Goal: Transaction & Acquisition: Purchase product/service

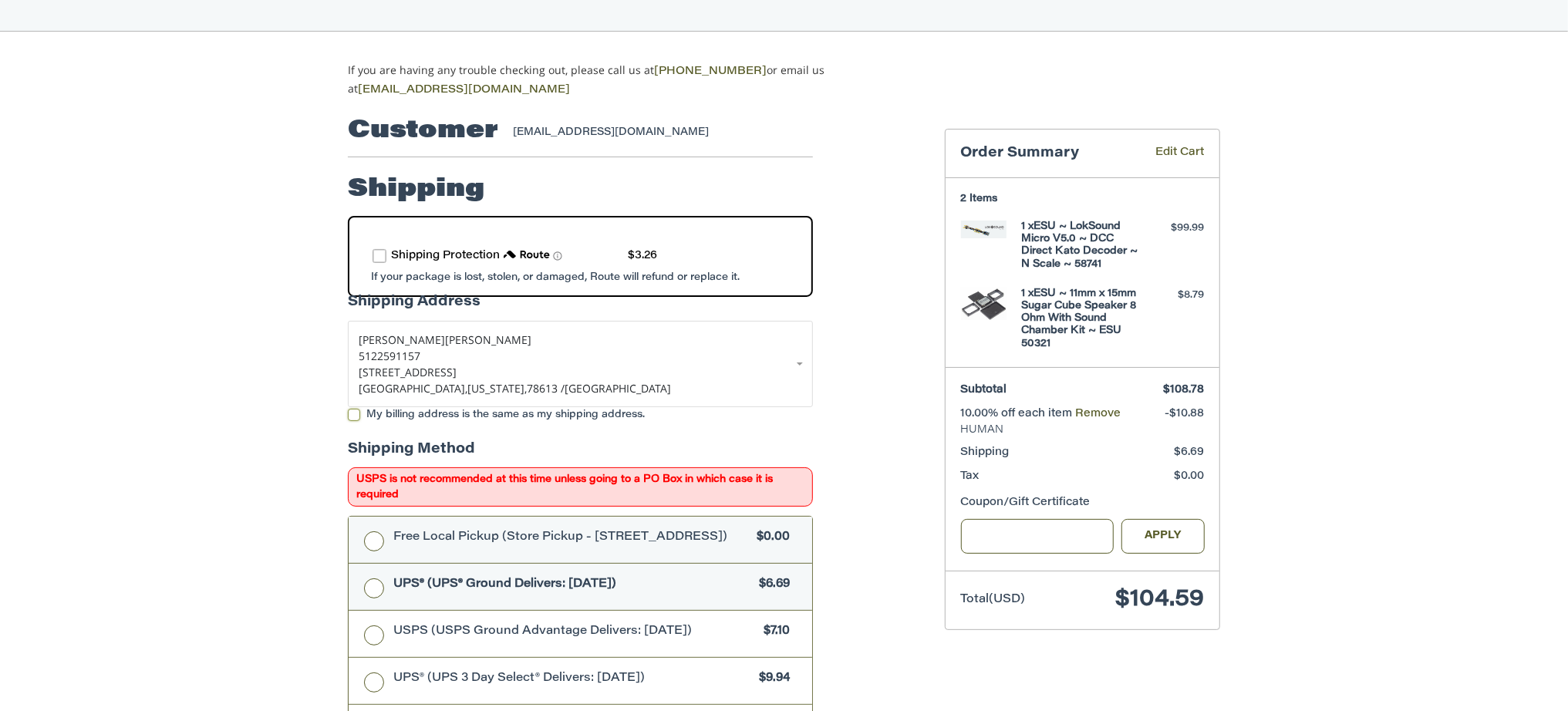
scroll to position [128, 0]
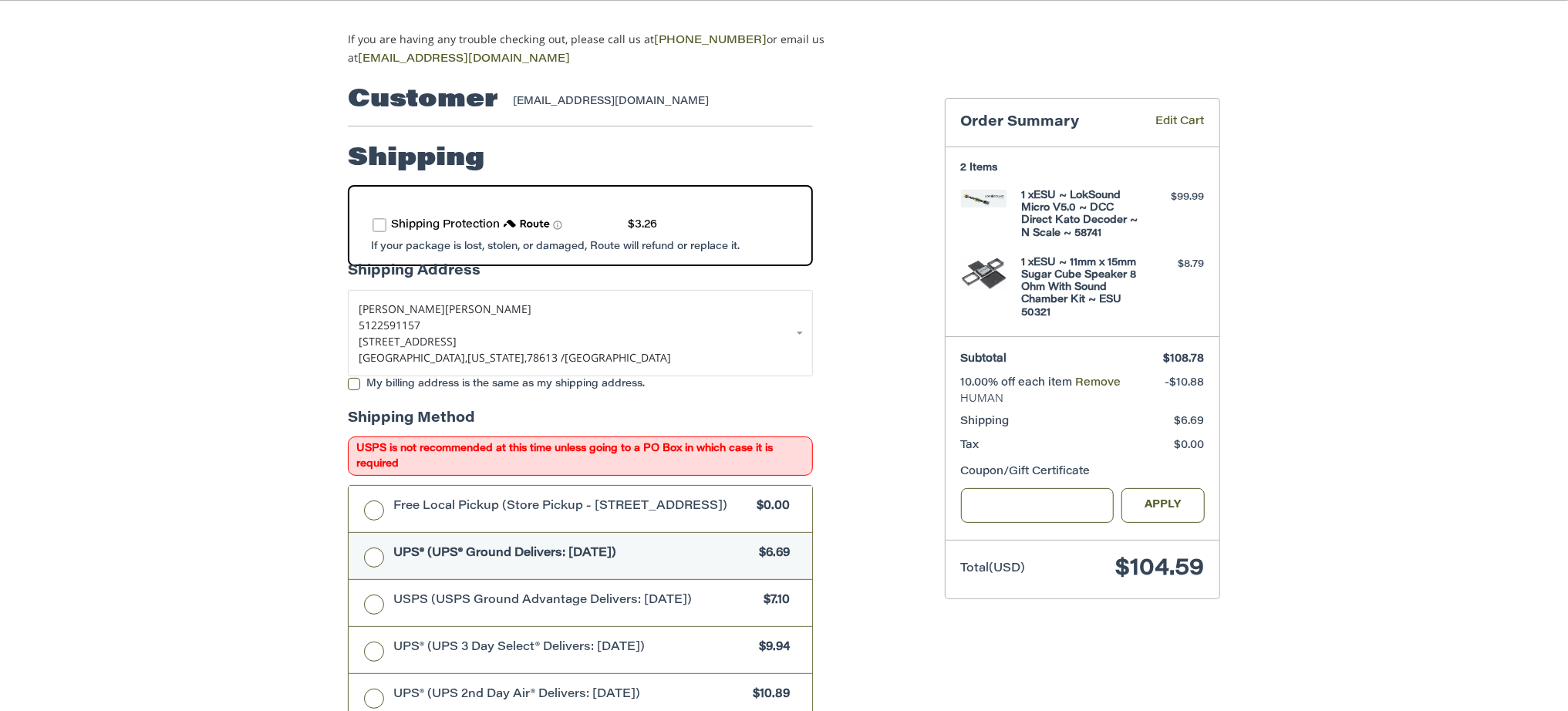
click at [384, 218] on label "route shipping protection selector element" at bounding box center [379, 225] width 14 height 14
click at [892, 461] on div "Customer michael_41@yahoo.com Shipping Shipping Protection $3.26 POWERED BY We’…" at bounding box center [634, 700] width 596 height 1264
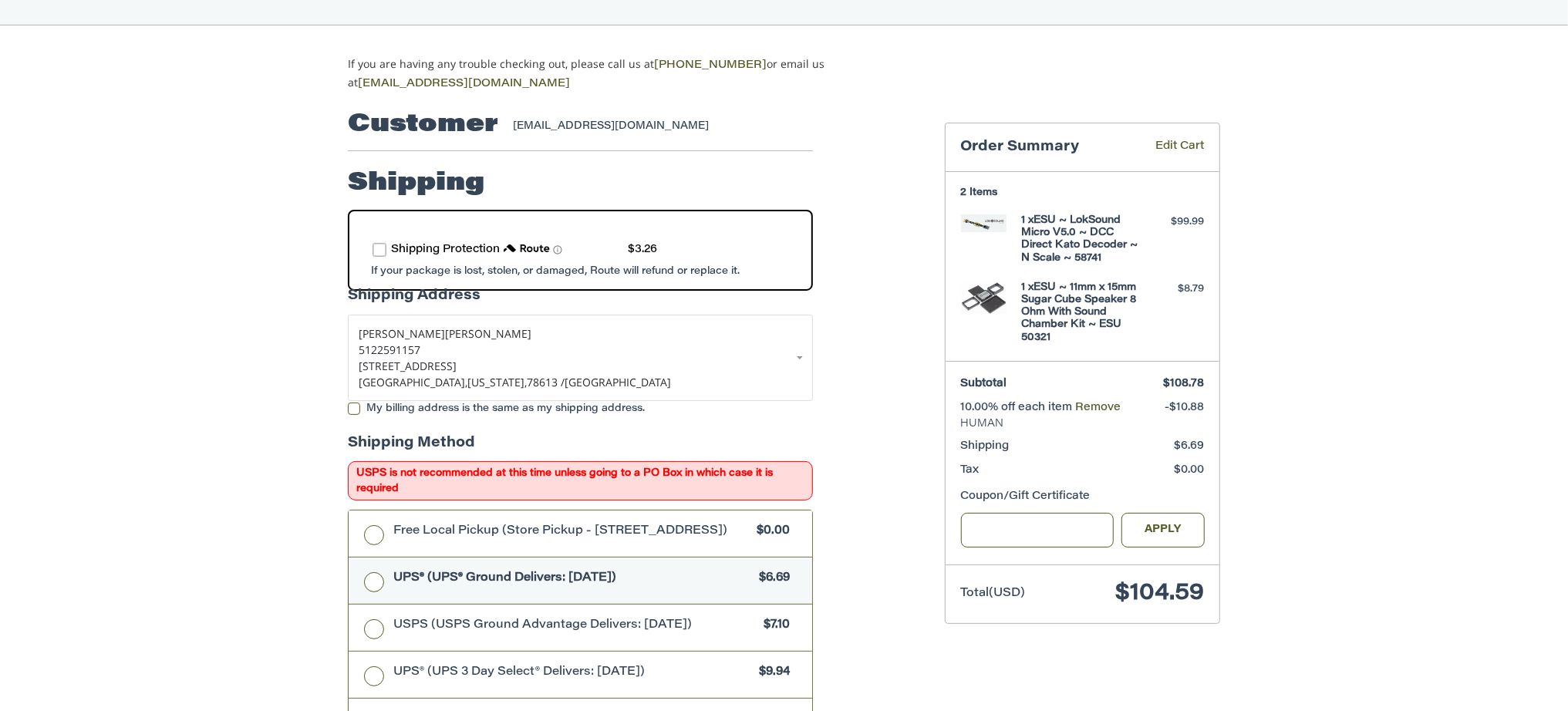
scroll to position [0, 0]
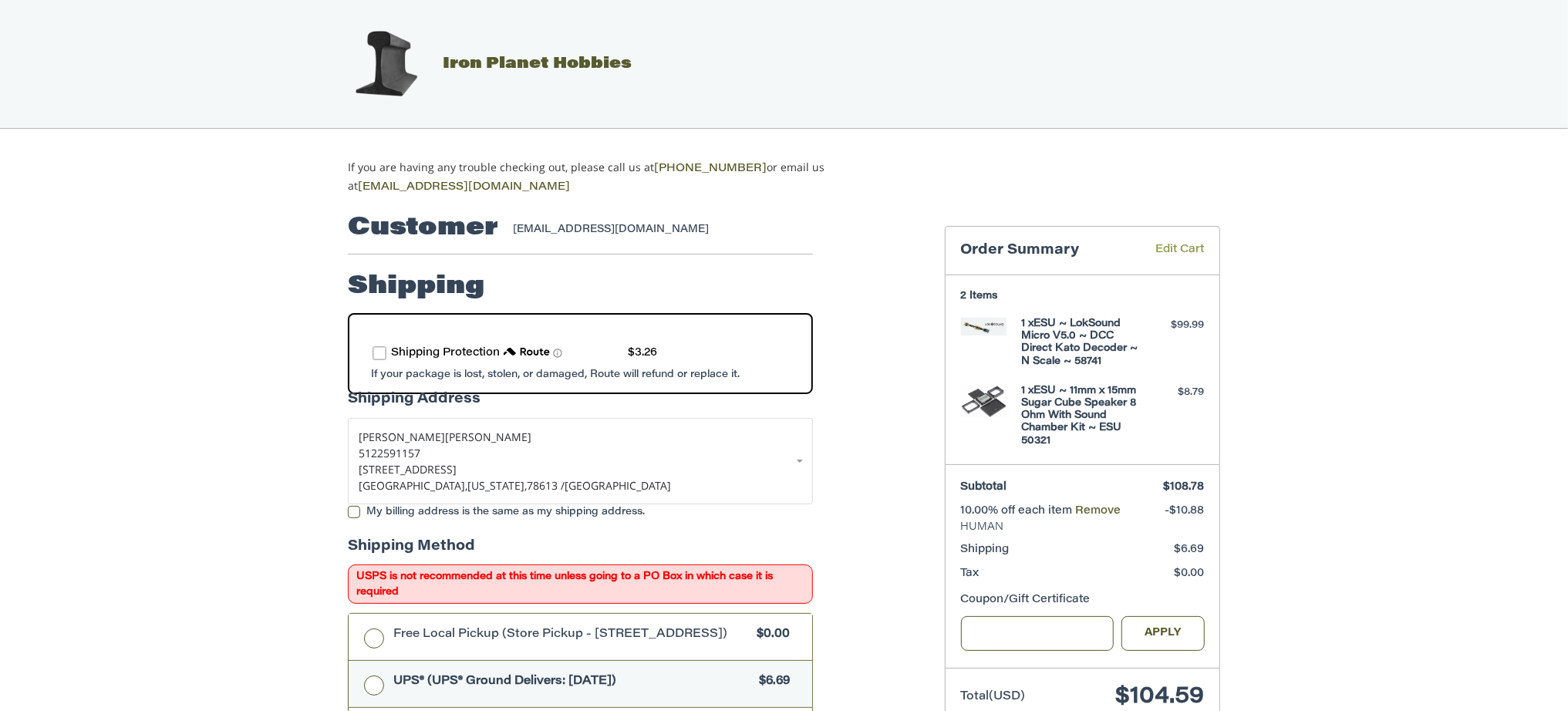
click at [1167, 247] on link "Edit Cart" at bounding box center [1168, 250] width 71 height 18
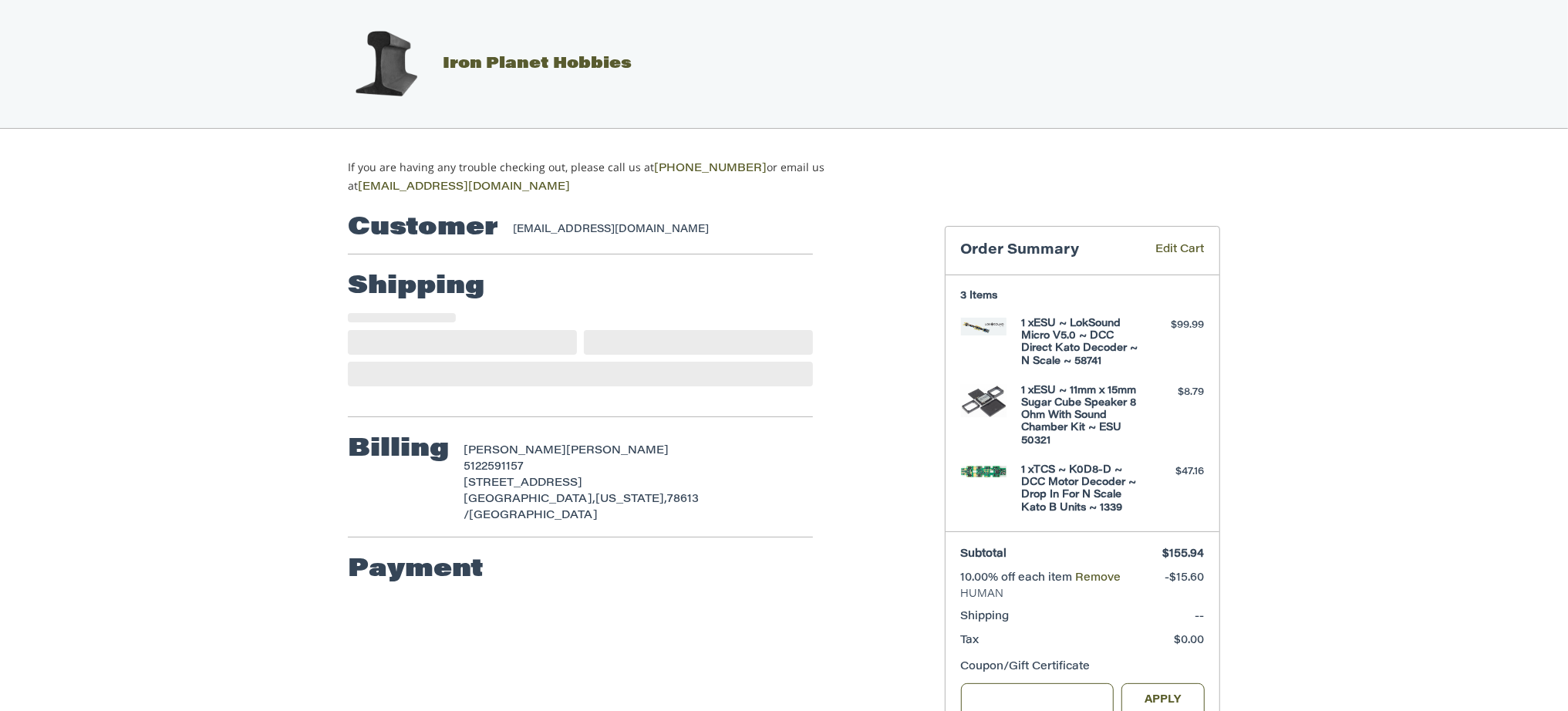
scroll to position [109, 0]
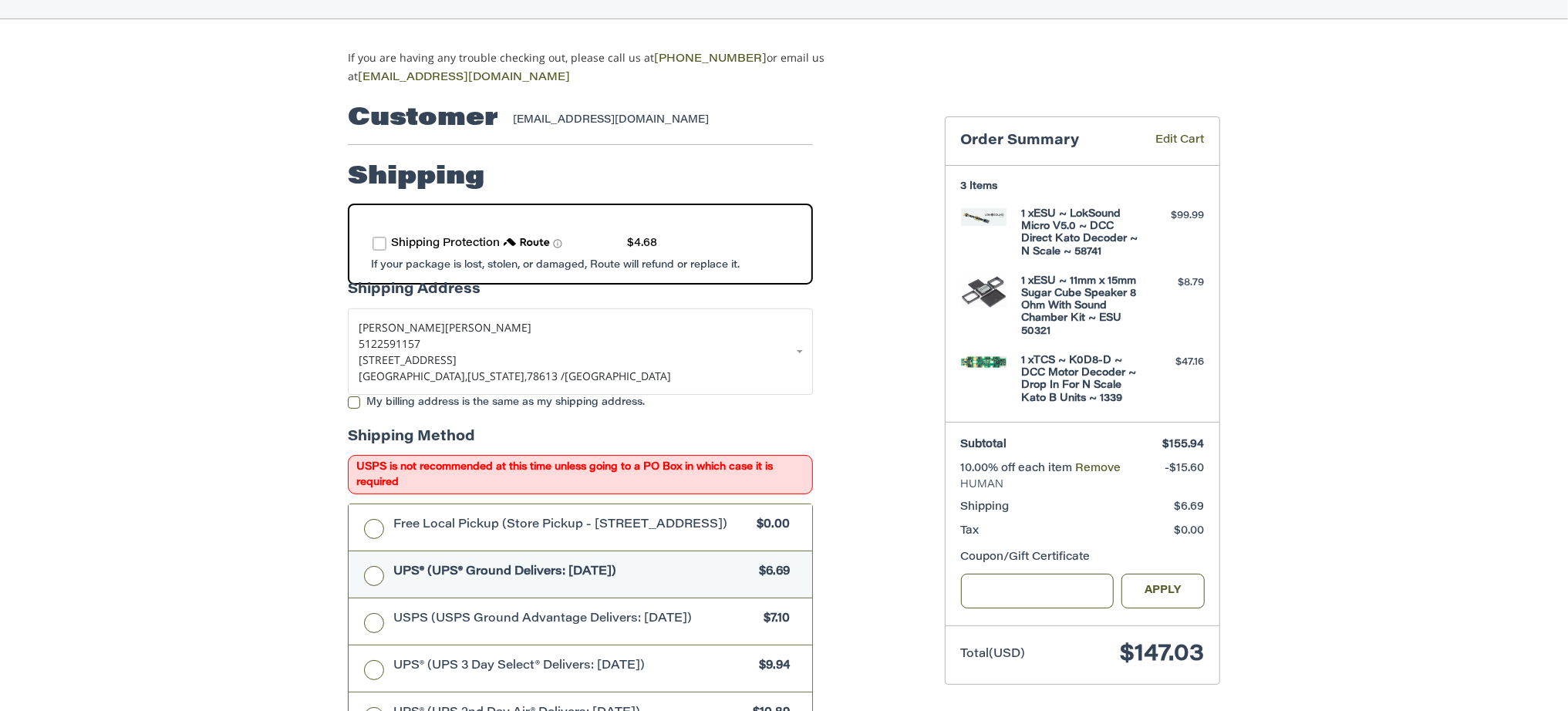
click at [776, 103] on div "Customer [EMAIL_ADDRESS][DOMAIN_NAME]" at bounding box center [580, 118] width 465 height 53
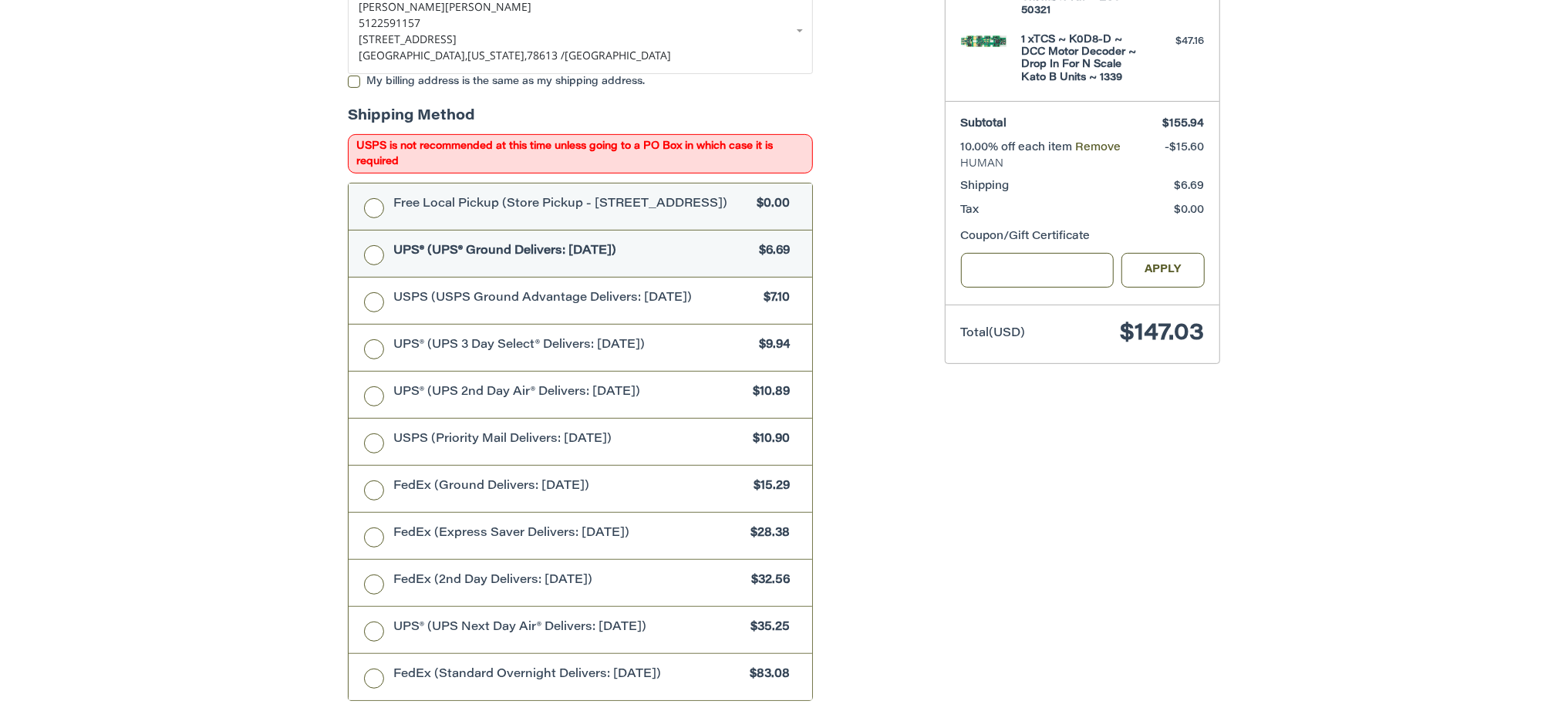
scroll to position [0, 0]
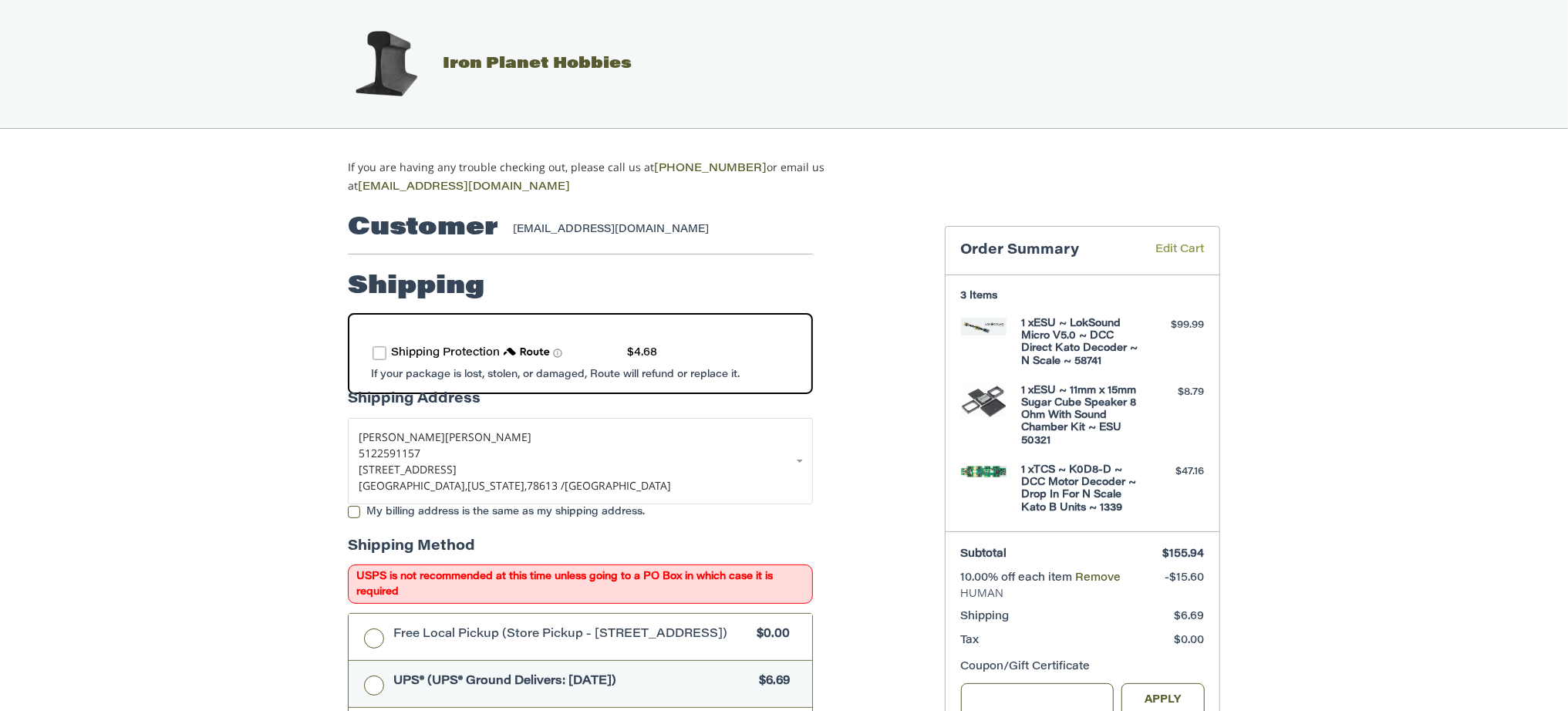
click at [1174, 248] on link "Edit Cart" at bounding box center [1168, 250] width 71 height 18
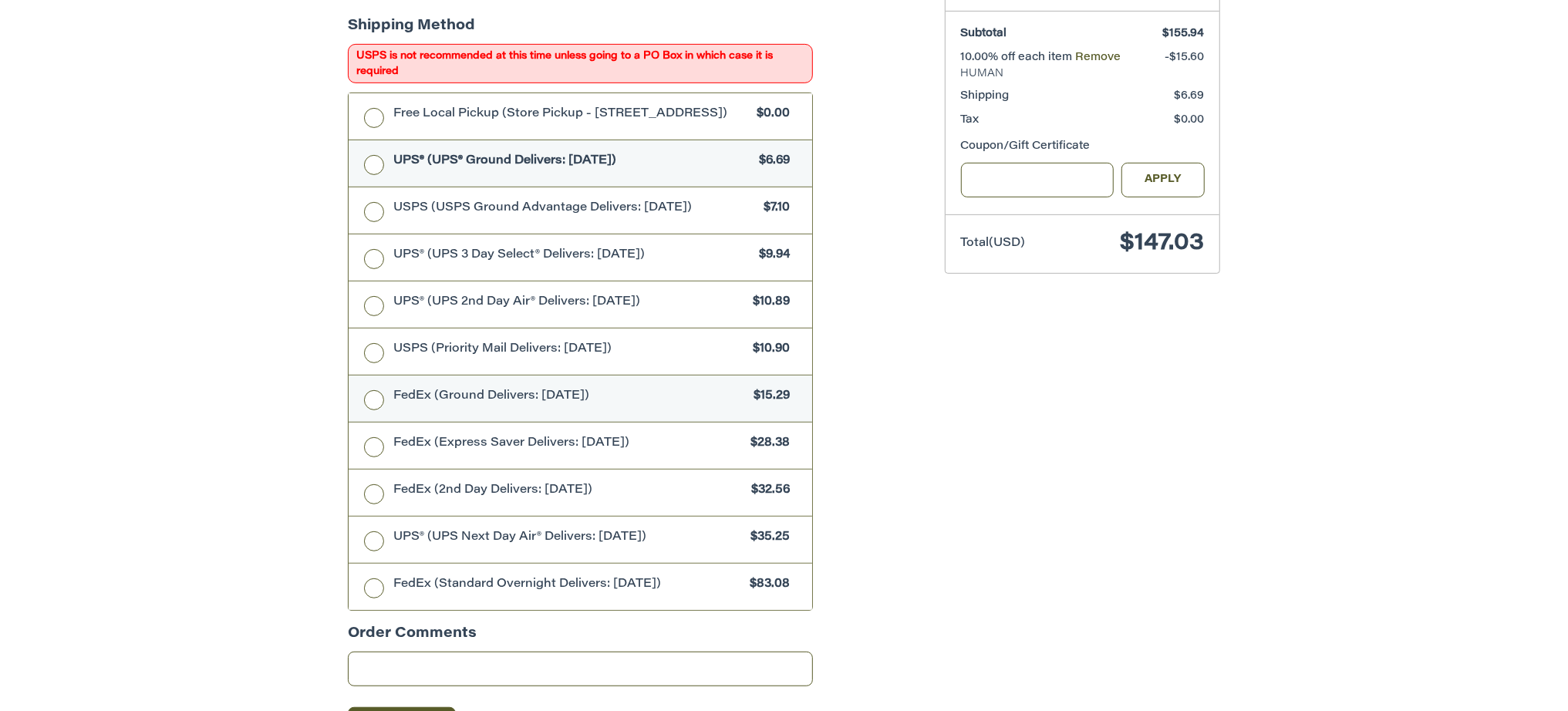
scroll to position [537, 0]
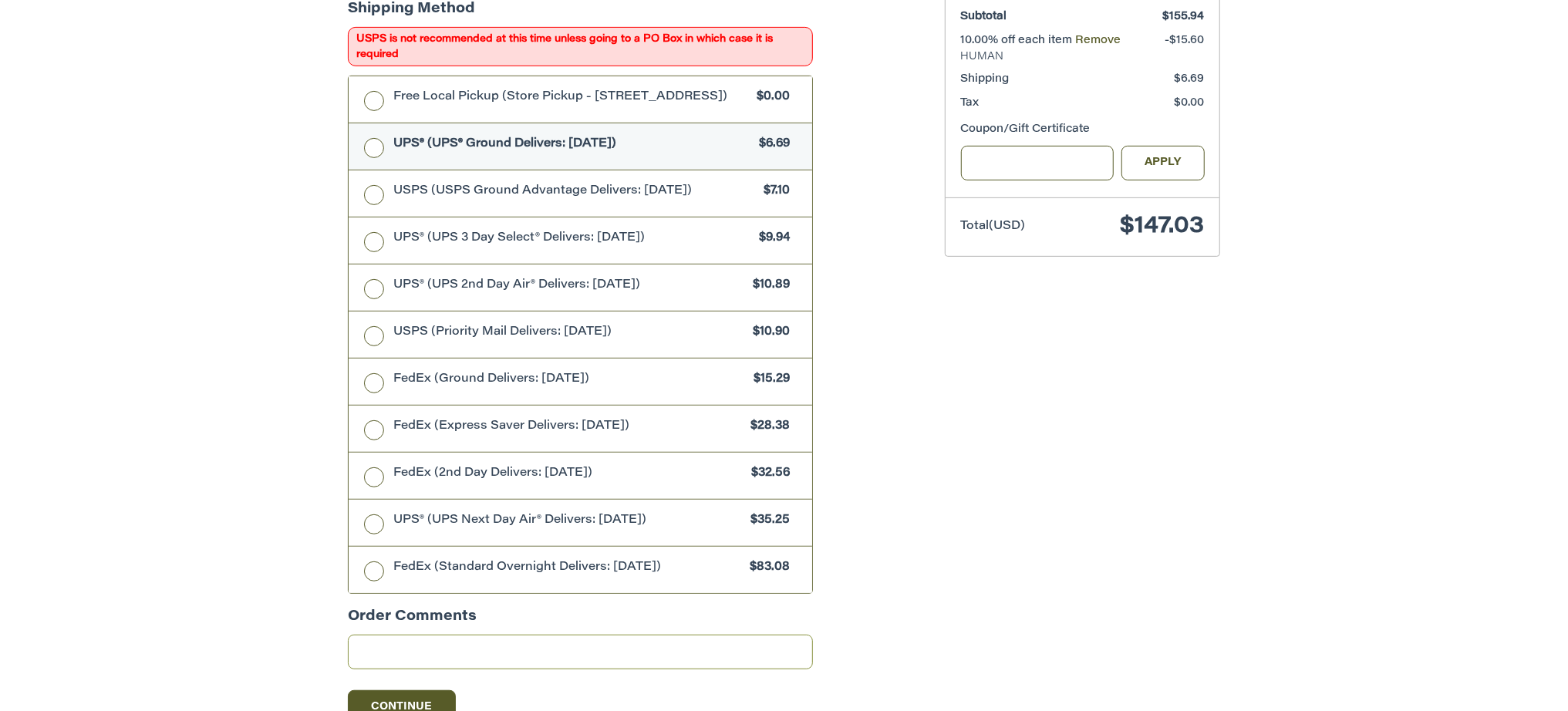
click at [437, 656] on input "Order Comments" at bounding box center [580, 652] width 465 height 35
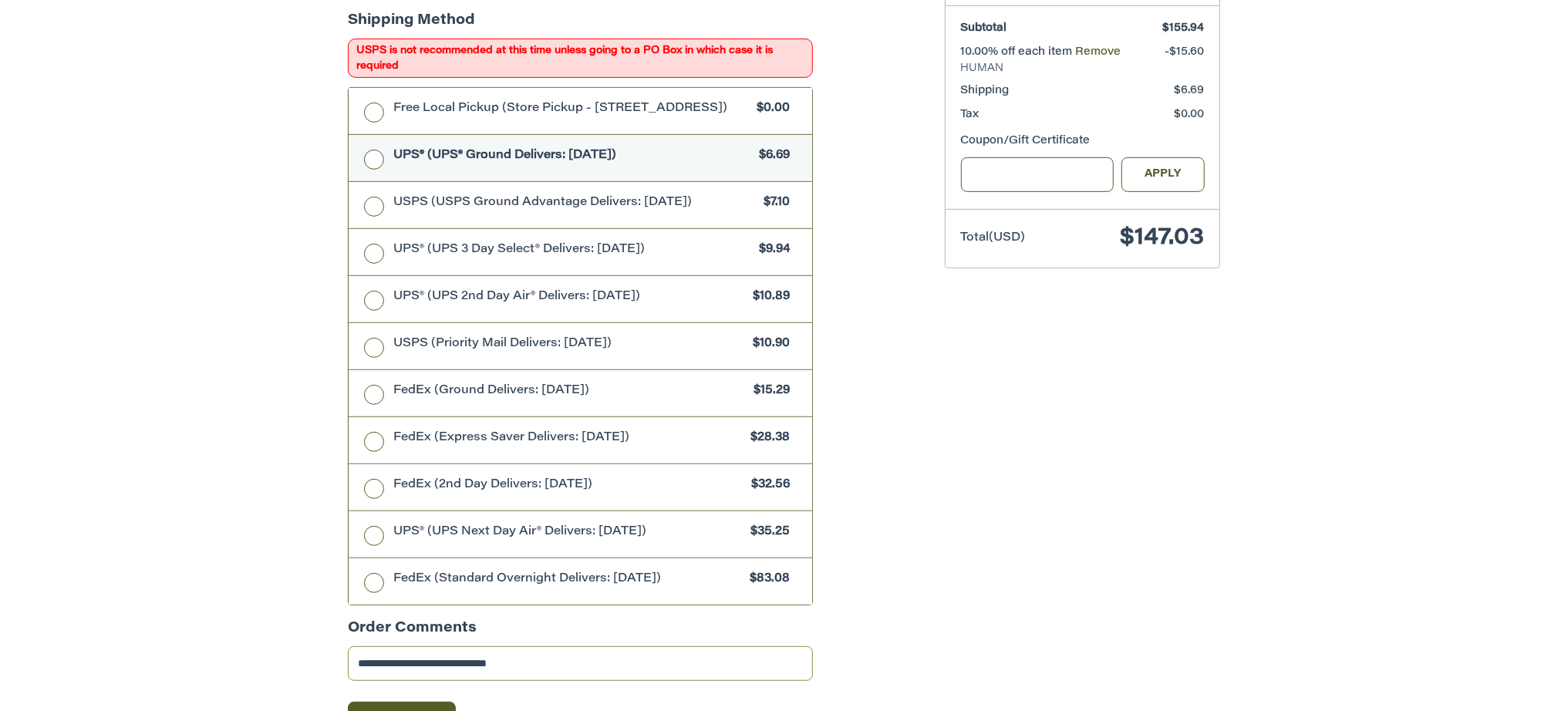
scroll to position [665, 0]
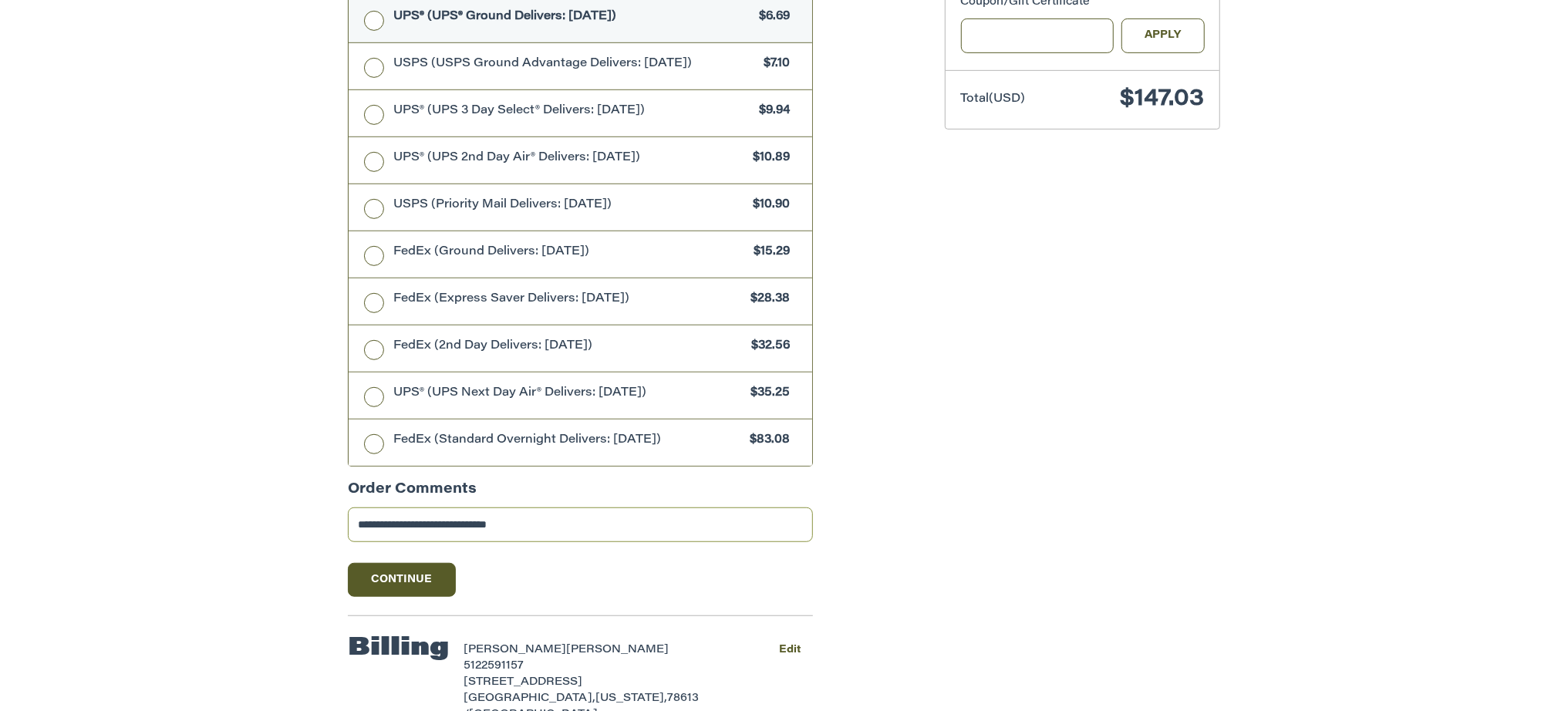
click at [607, 533] on input "**********" at bounding box center [580, 524] width 465 height 35
paste input "**********"
paste input "******"
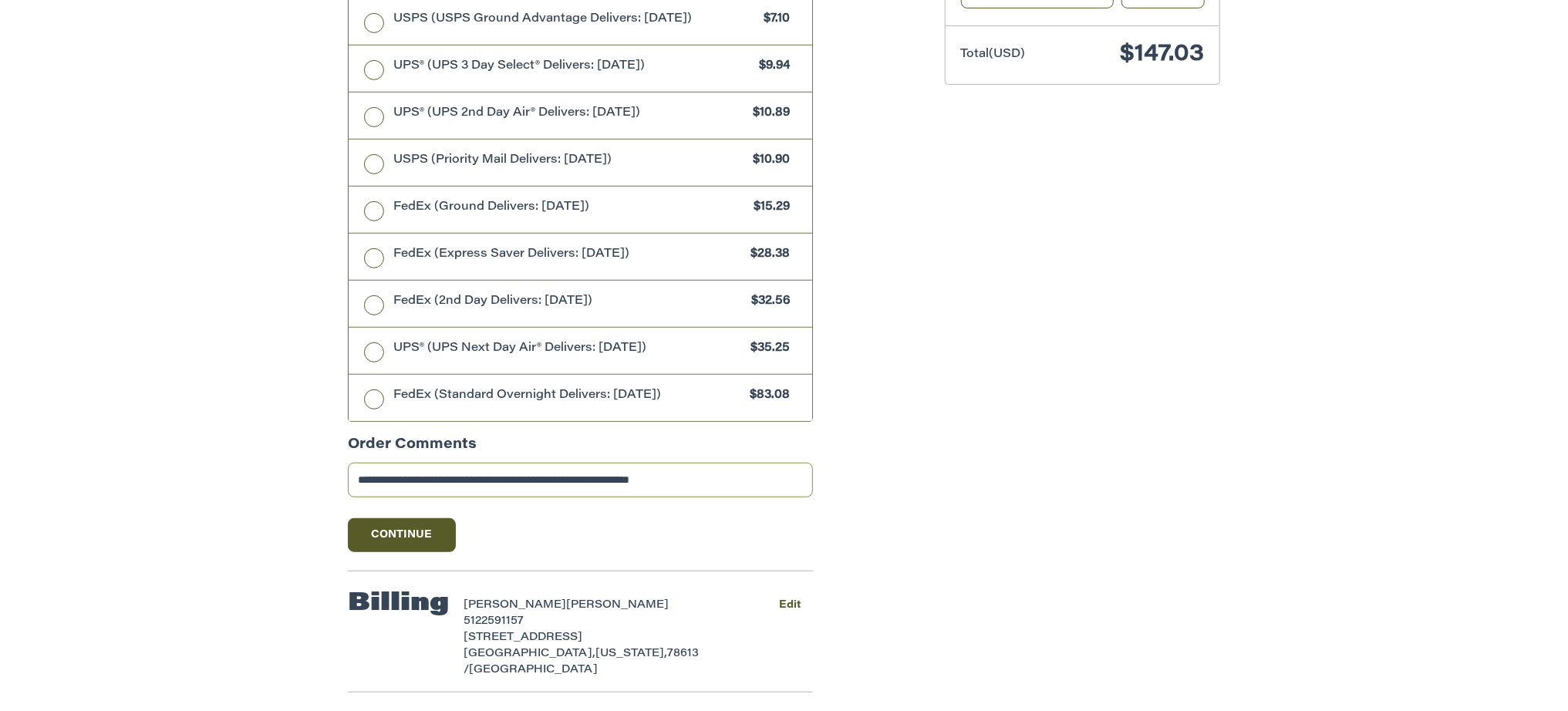
scroll to position [753, 0]
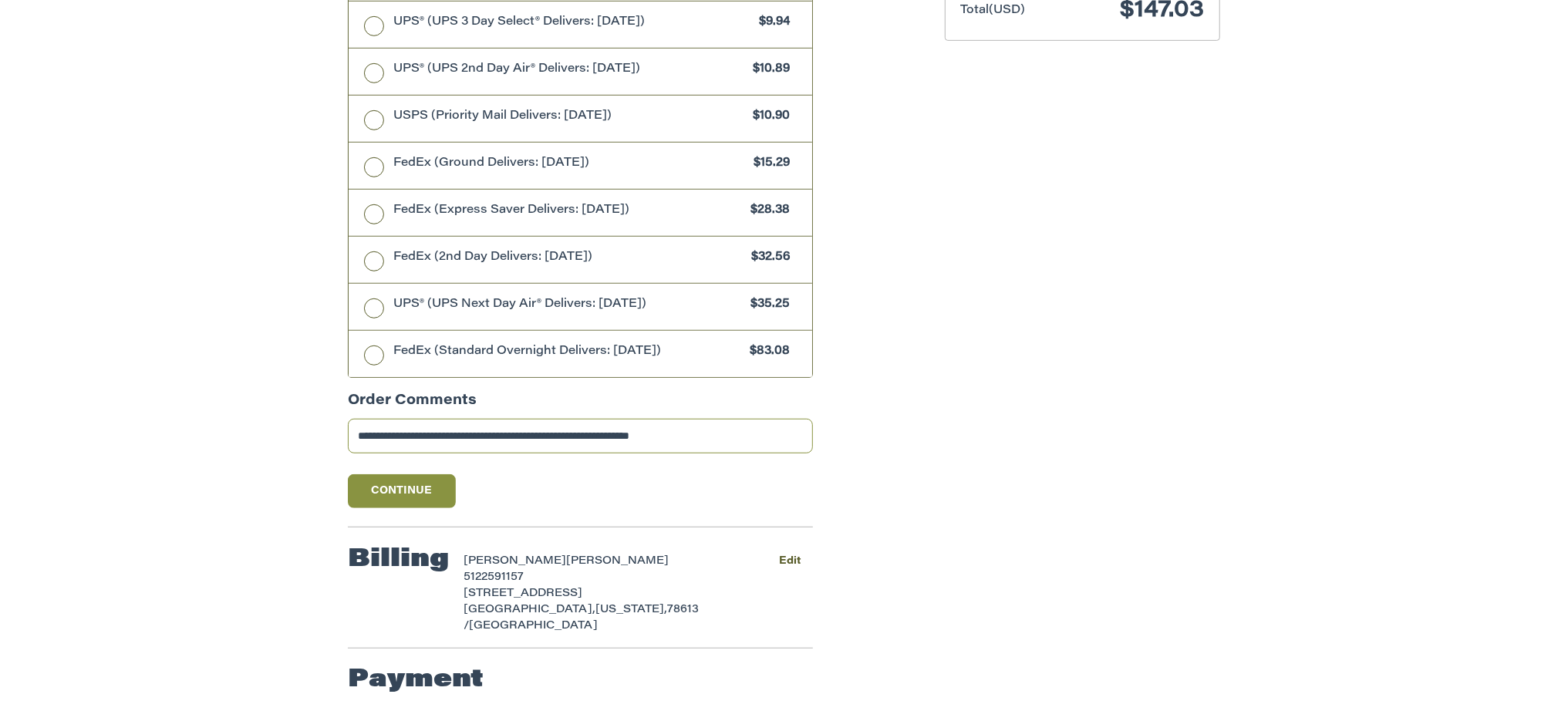
type input "**********"
click at [388, 495] on button "Continue" at bounding box center [402, 491] width 108 height 34
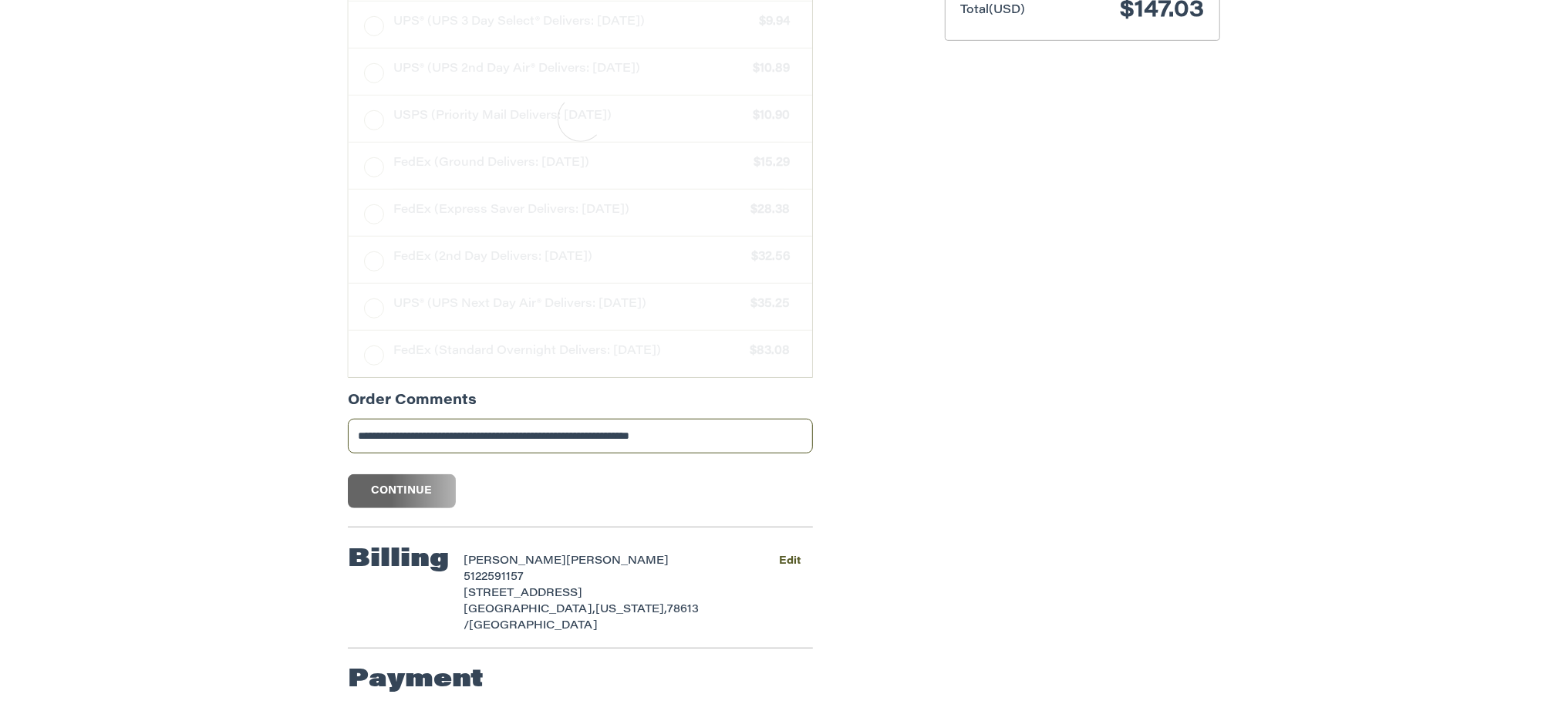
scroll to position [110, 0]
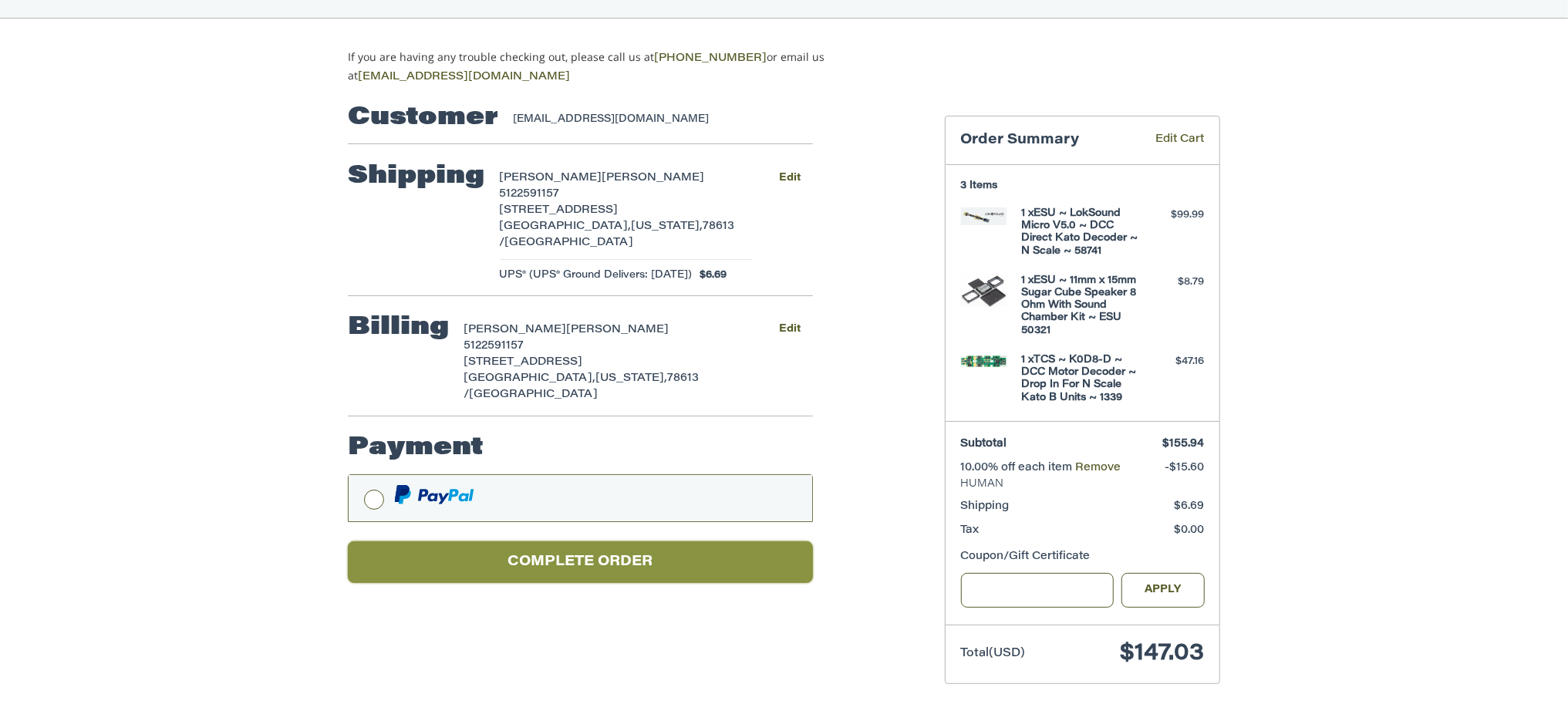
click at [576, 541] on button "Complete order" at bounding box center [580, 561] width 465 height 42
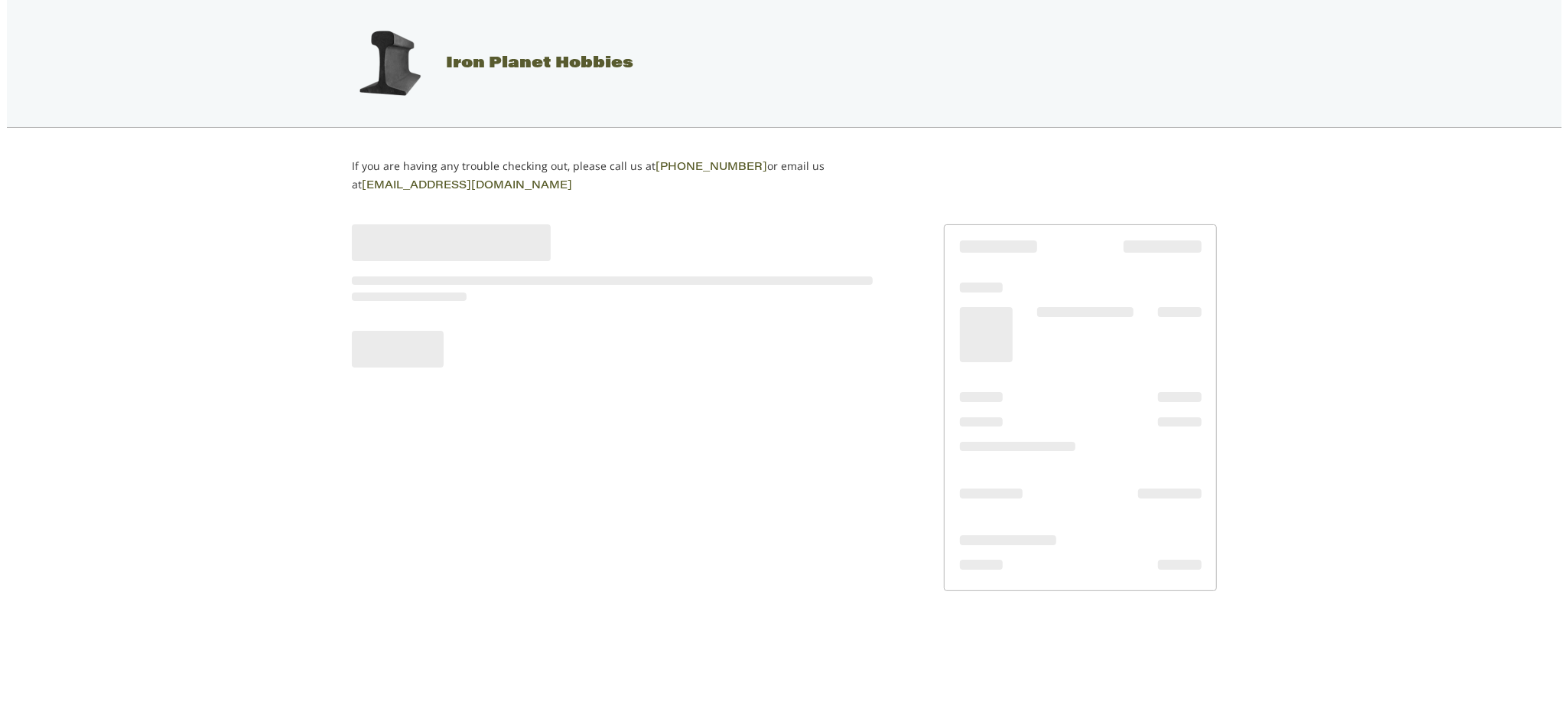
scroll to position [0, 0]
